Goal: Information Seeking & Learning: Learn about a topic

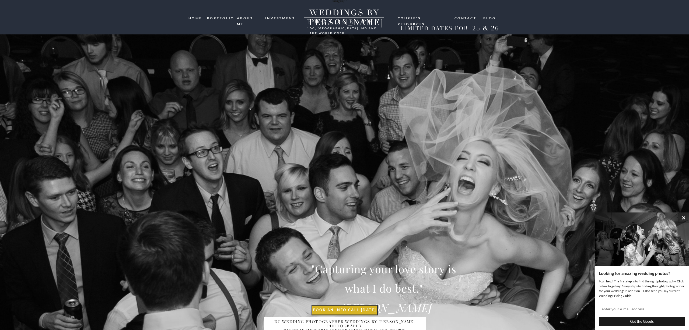
click at [219, 18] on nav "portfolio" at bounding box center [220, 17] width 26 height 5
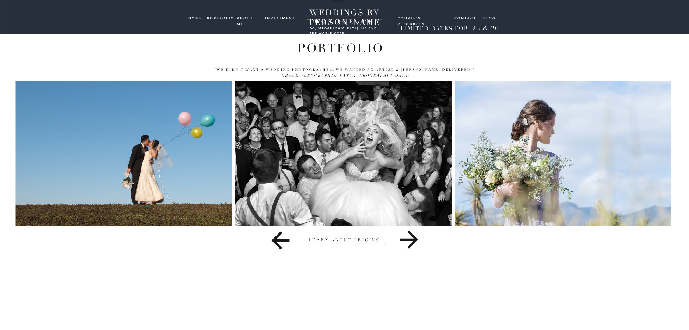
click at [408, 240] on icon at bounding box center [409, 240] width 18 height 18
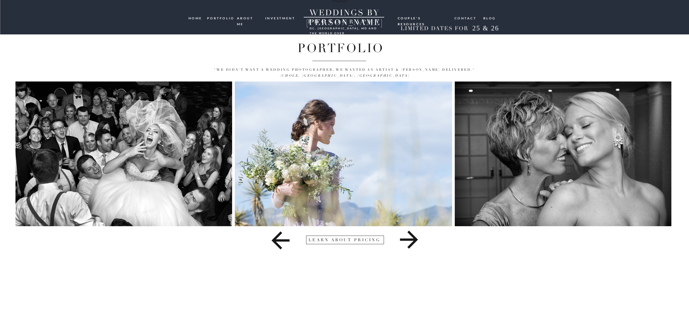
click at [408, 240] on icon at bounding box center [409, 240] width 18 height 18
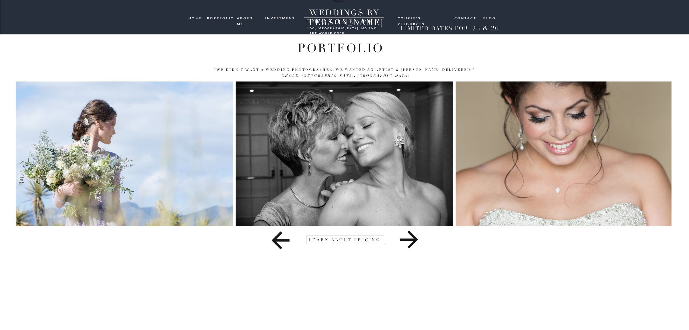
click at [408, 240] on icon at bounding box center [409, 240] width 18 height 18
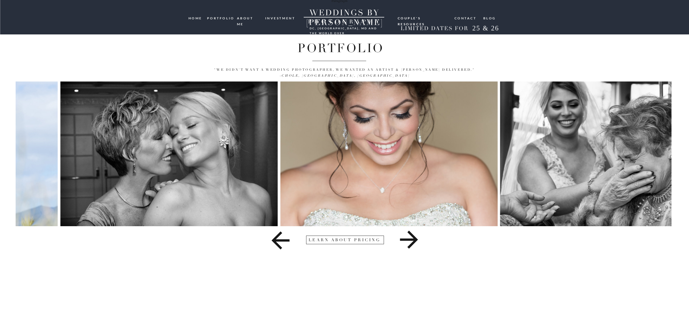
click at [408, 240] on icon at bounding box center [409, 240] width 18 height 18
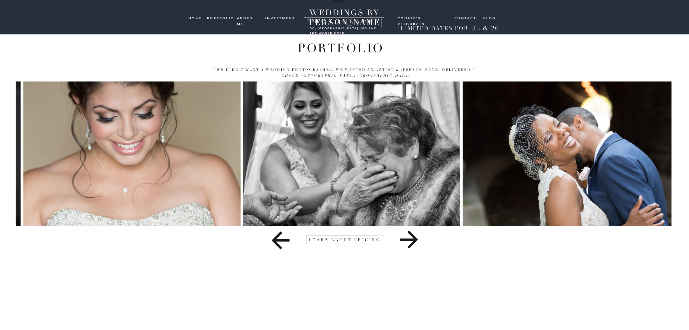
click at [408, 240] on icon at bounding box center [409, 240] width 18 height 18
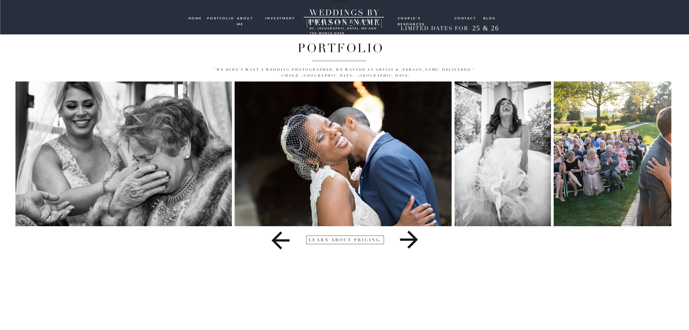
click at [408, 240] on icon at bounding box center [409, 240] width 18 height 18
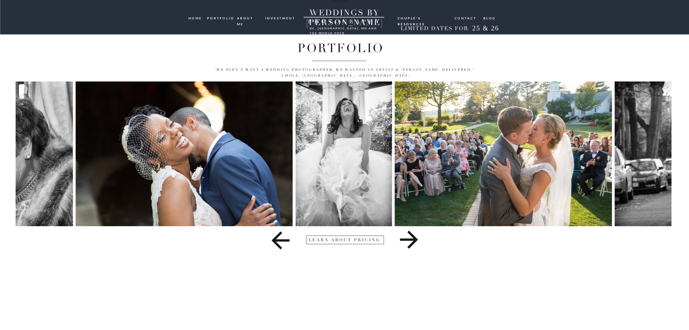
click at [408, 240] on icon at bounding box center [409, 240] width 18 height 18
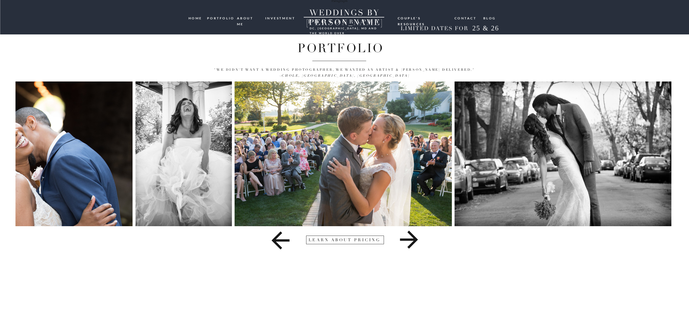
click at [408, 240] on icon at bounding box center [409, 240] width 18 height 18
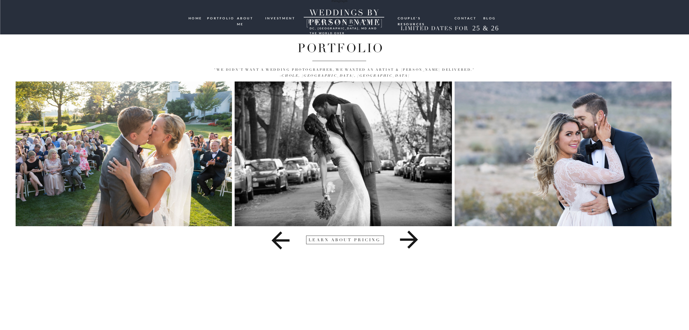
click at [408, 240] on icon at bounding box center [409, 240] width 18 height 18
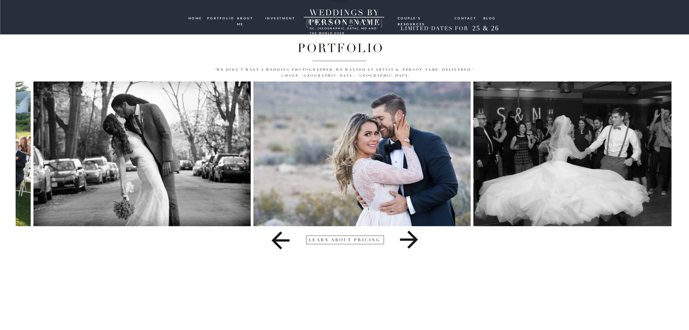
click at [408, 240] on icon at bounding box center [409, 240] width 18 height 18
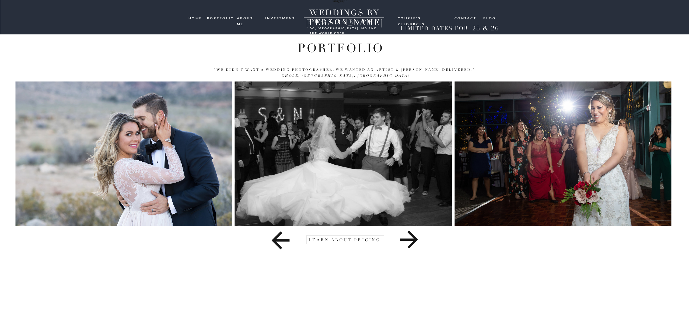
click at [408, 240] on icon at bounding box center [409, 240] width 18 height 18
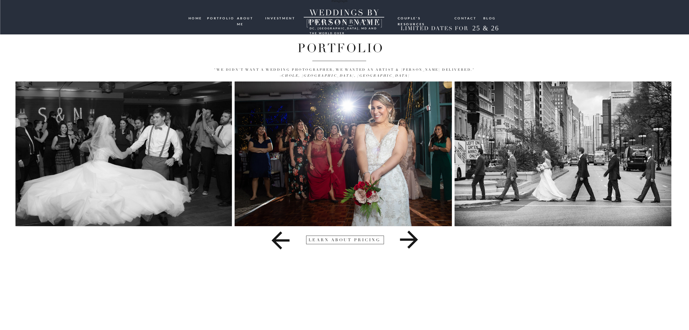
click at [408, 240] on icon at bounding box center [409, 240] width 18 height 18
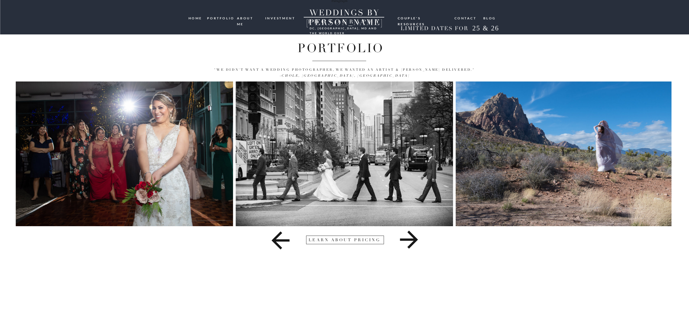
click at [408, 240] on icon at bounding box center [409, 240] width 18 height 18
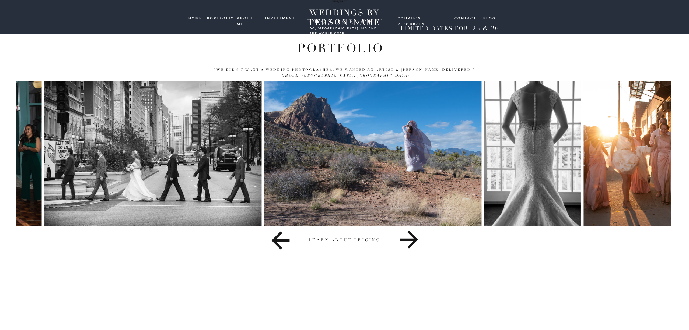
click at [408, 240] on icon at bounding box center [409, 240] width 18 height 18
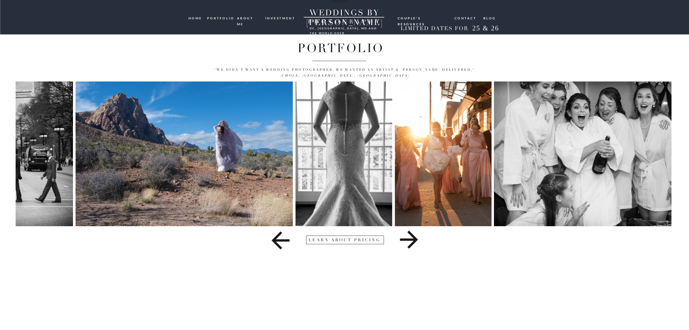
click at [408, 240] on icon at bounding box center [409, 240] width 18 height 18
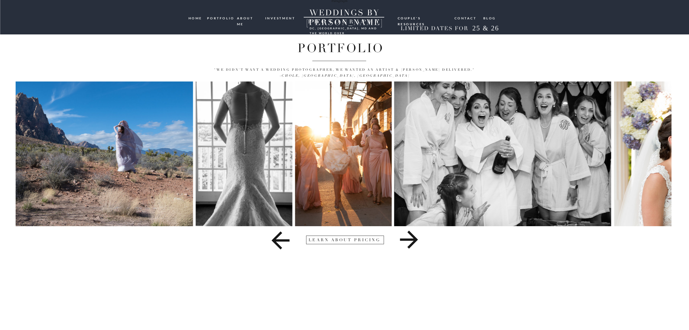
click at [408, 240] on icon at bounding box center [409, 240] width 18 height 18
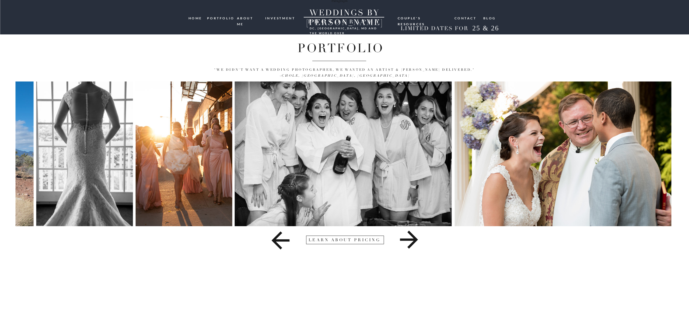
click at [408, 240] on icon at bounding box center [409, 240] width 18 height 18
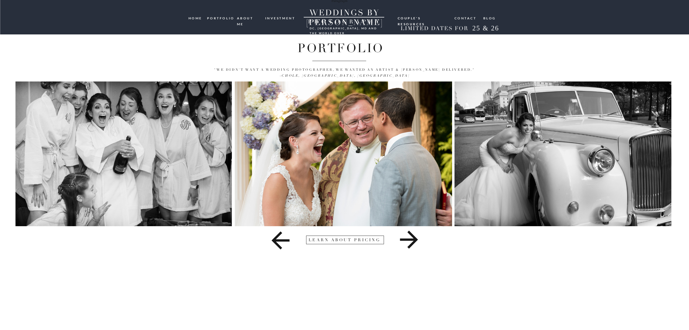
click at [414, 241] on icon at bounding box center [409, 240] width 18 height 18
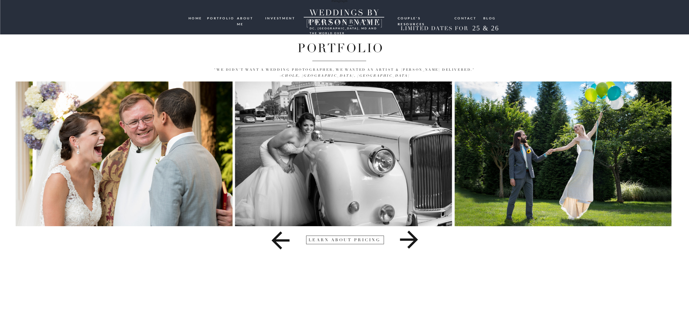
click at [414, 241] on icon at bounding box center [409, 240] width 18 height 18
